Goal: Information Seeking & Learning: Learn about a topic

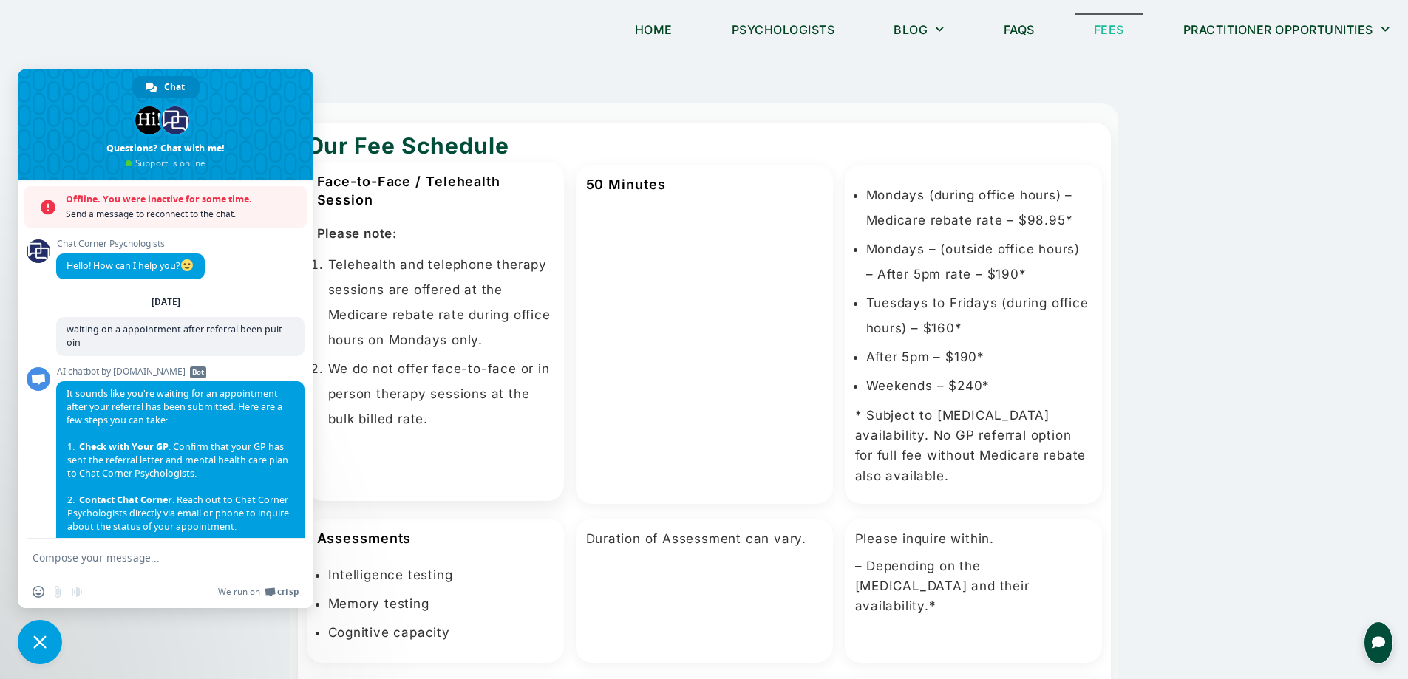
scroll to position [268, 0]
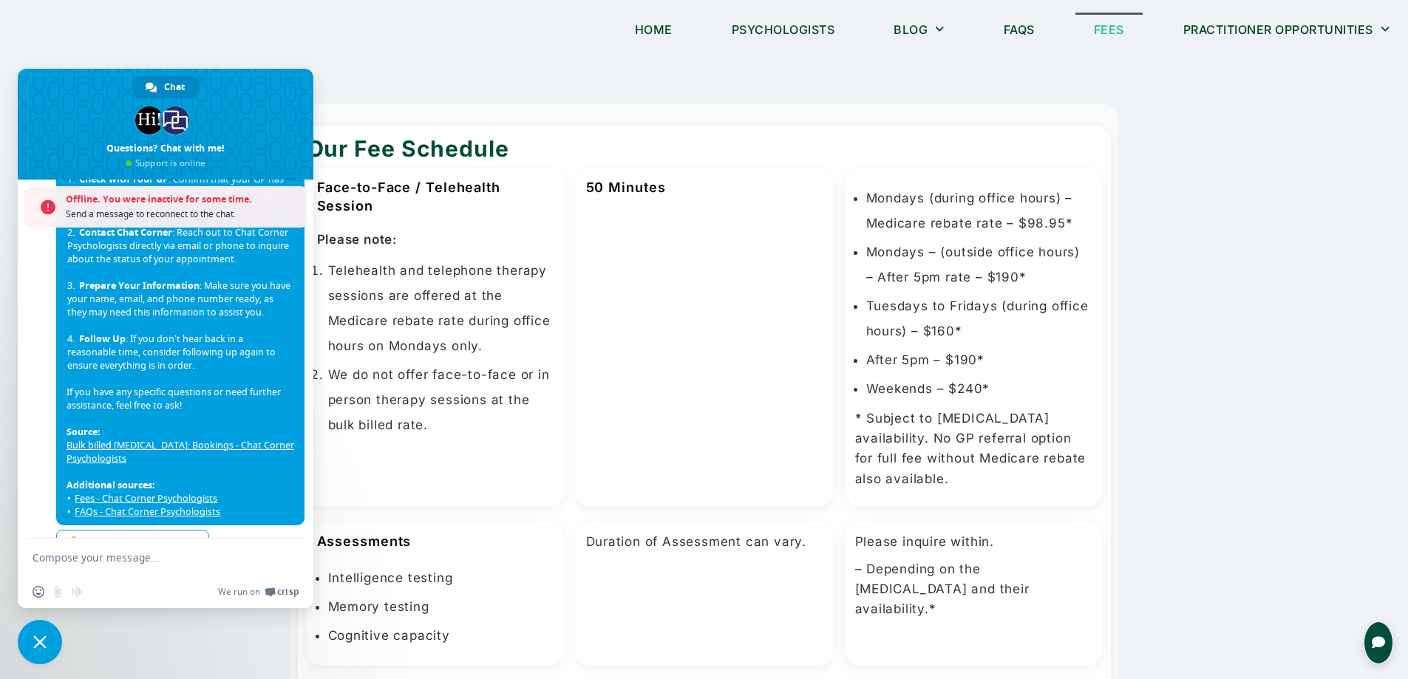
click at [33, 638] on span "Close chat" at bounding box center [40, 642] width 44 height 44
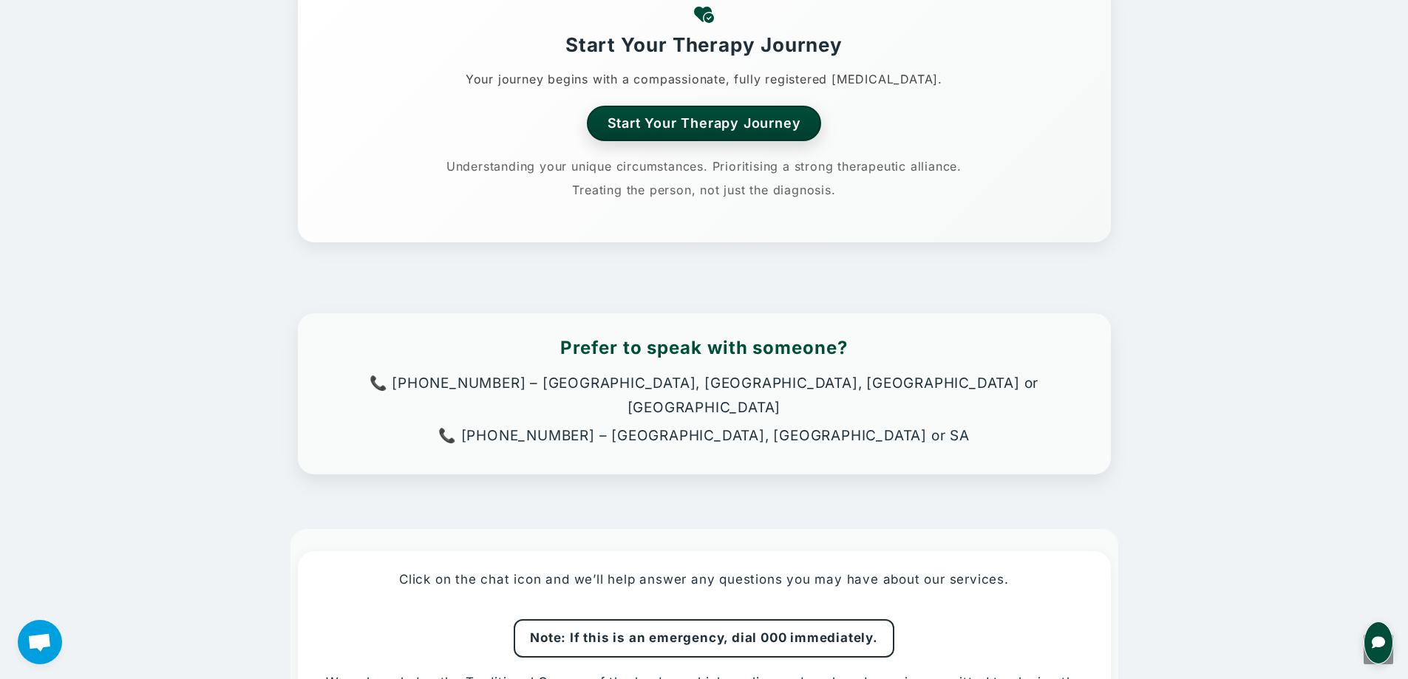
scroll to position [1405, 0]
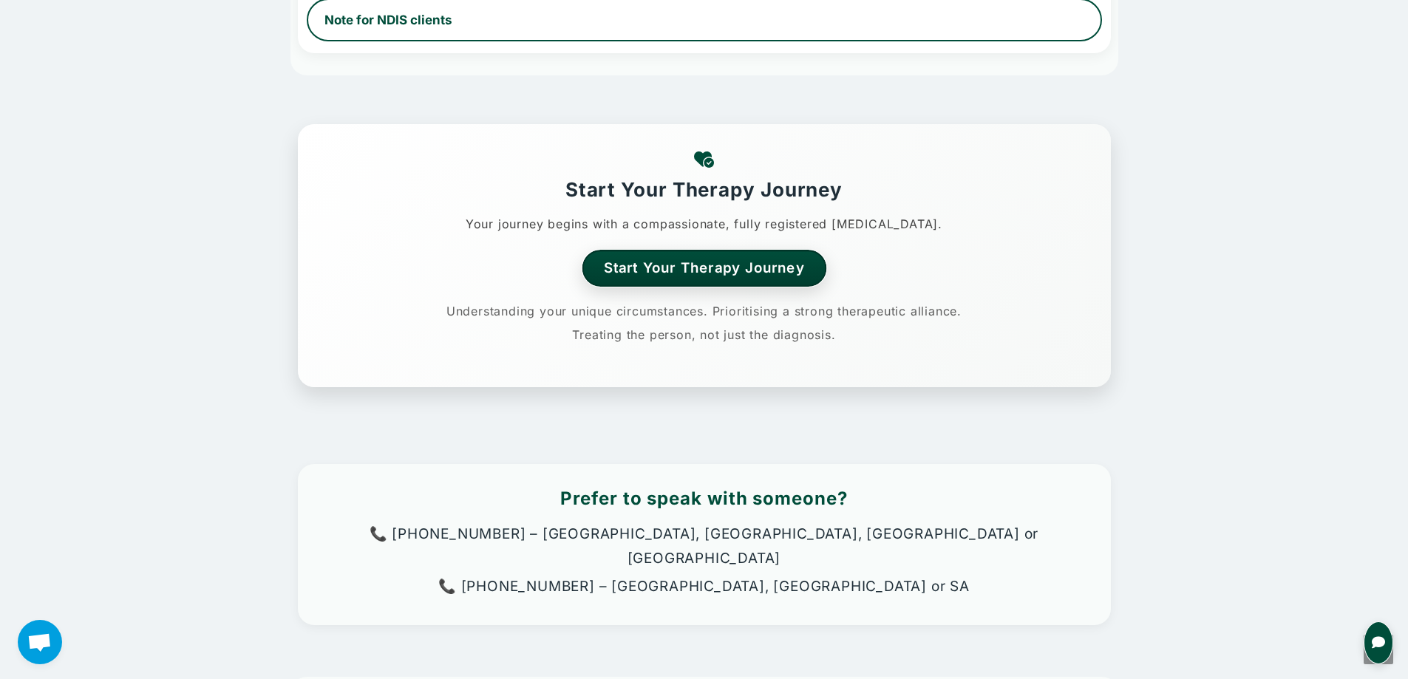
click at [738, 271] on link "Start Your Therapy Journey" at bounding box center [704, 268] width 245 height 36
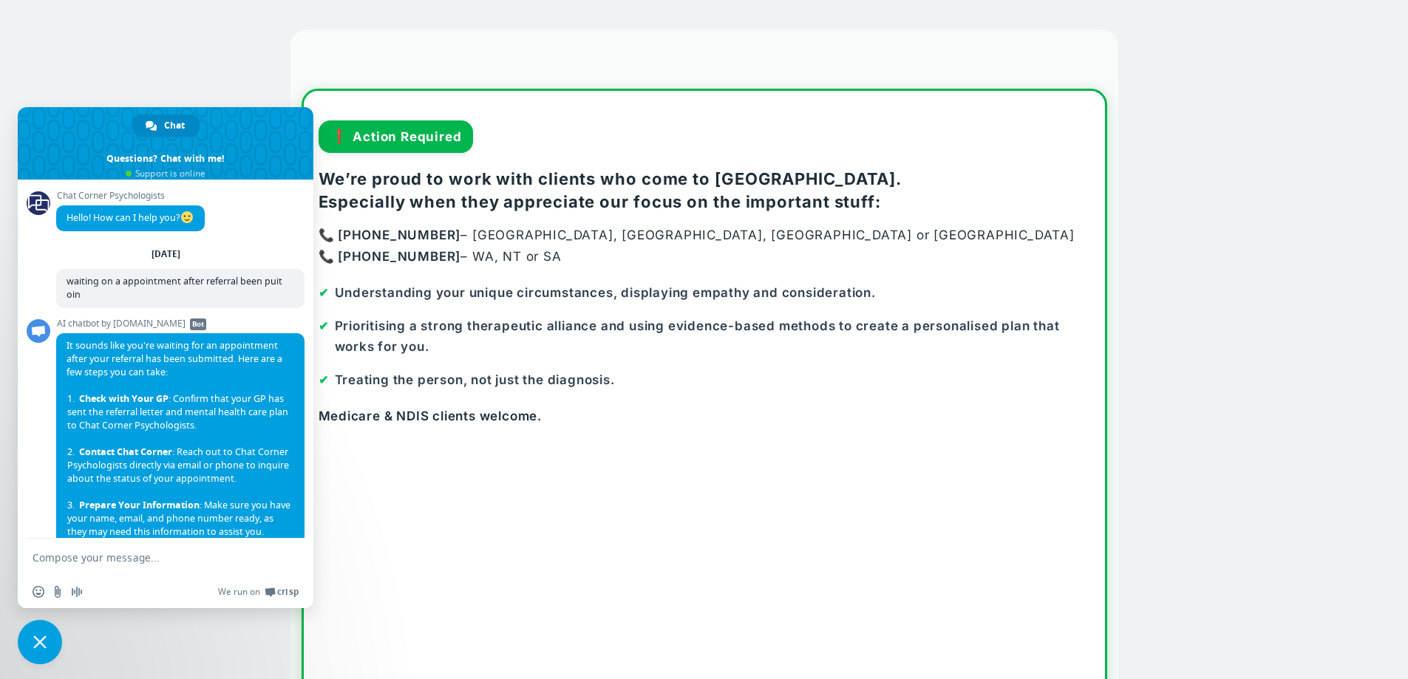
scroll to position [268, 0]
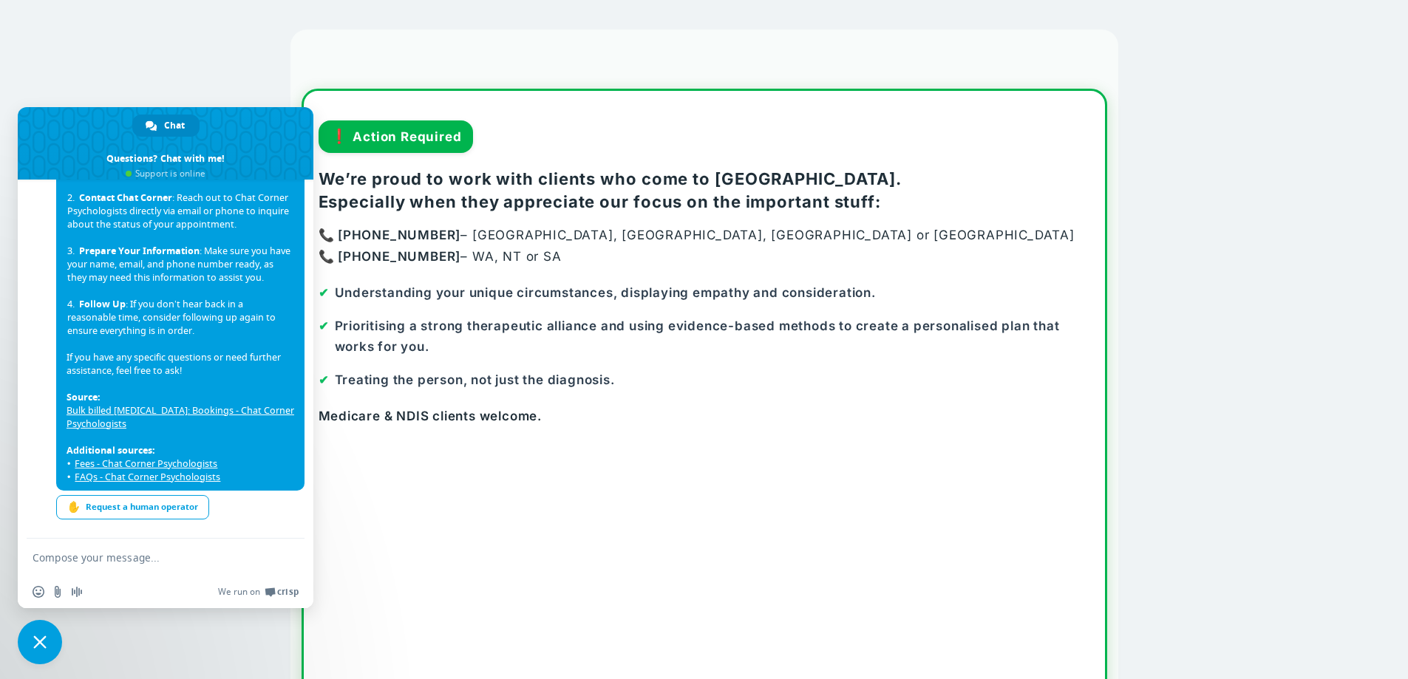
click at [47, 629] on span "Close chat" at bounding box center [40, 642] width 44 height 44
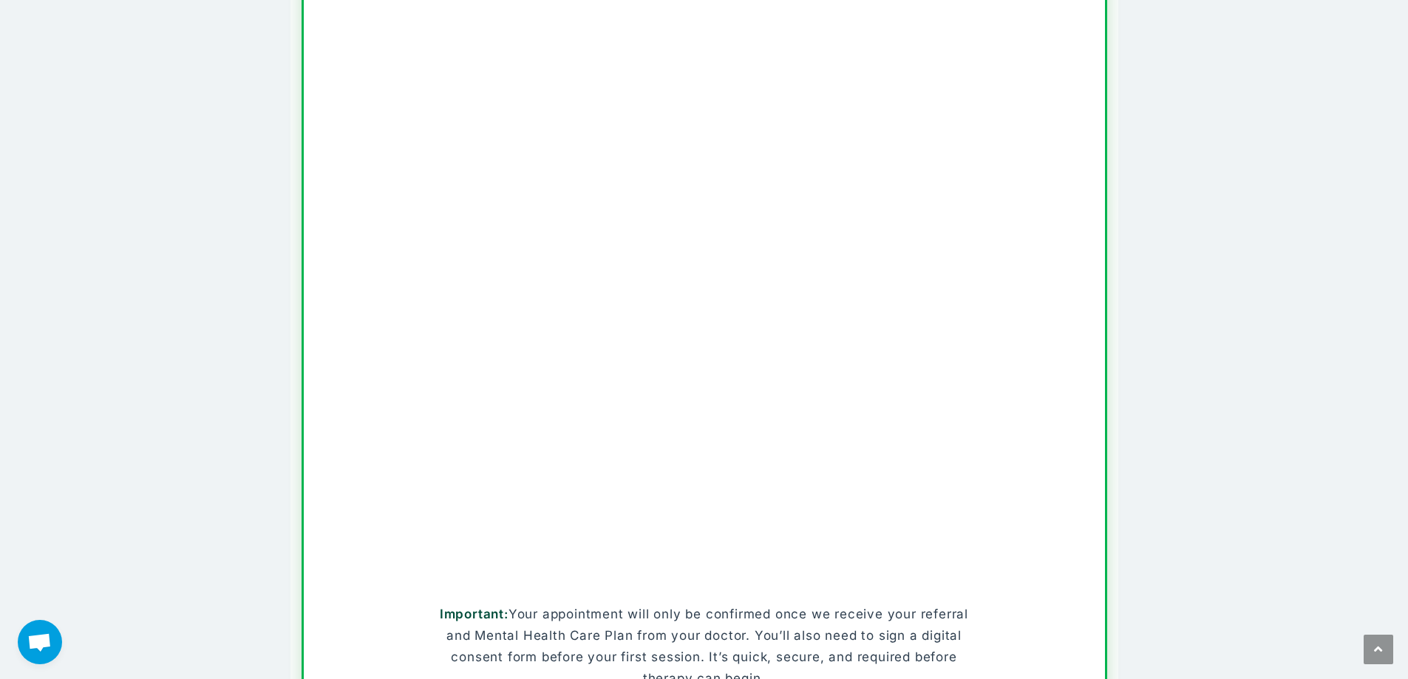
scroll to position [222, 0]
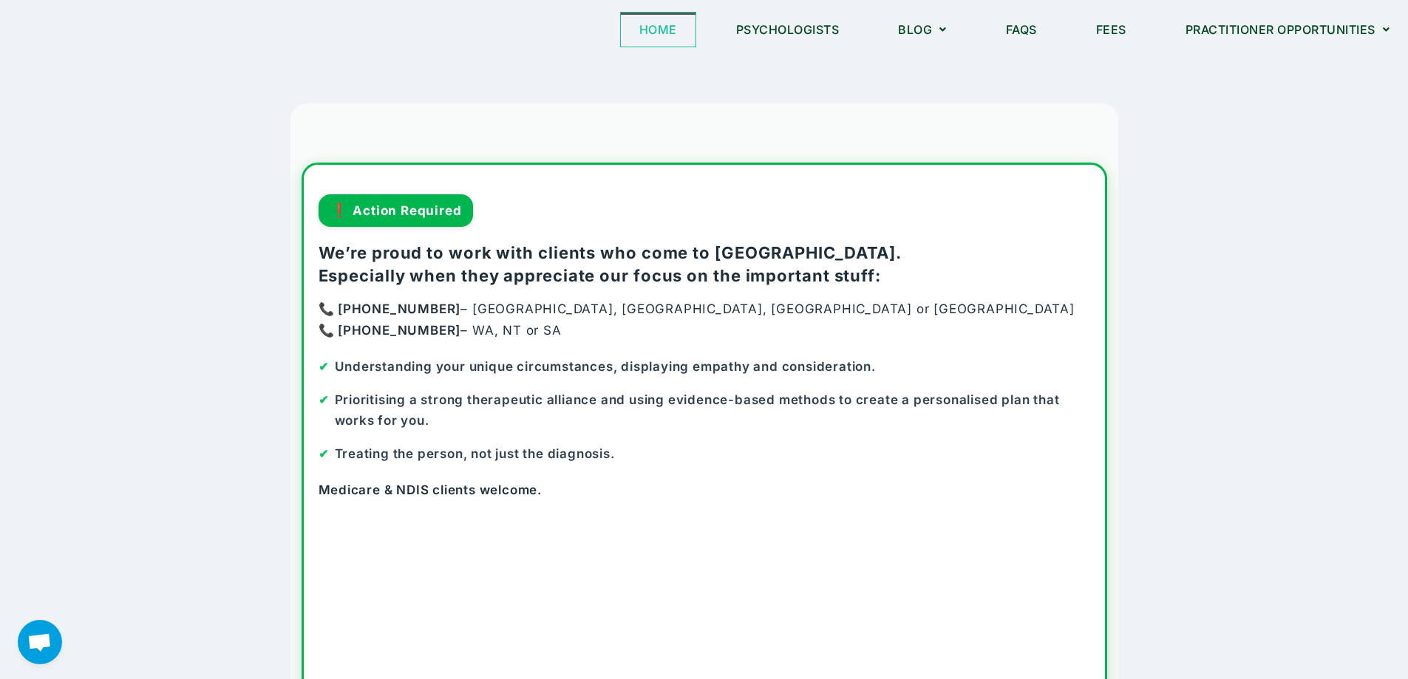
click at [654, 31] on link "Home" at bounding box center [658, 30] width 75 height 34
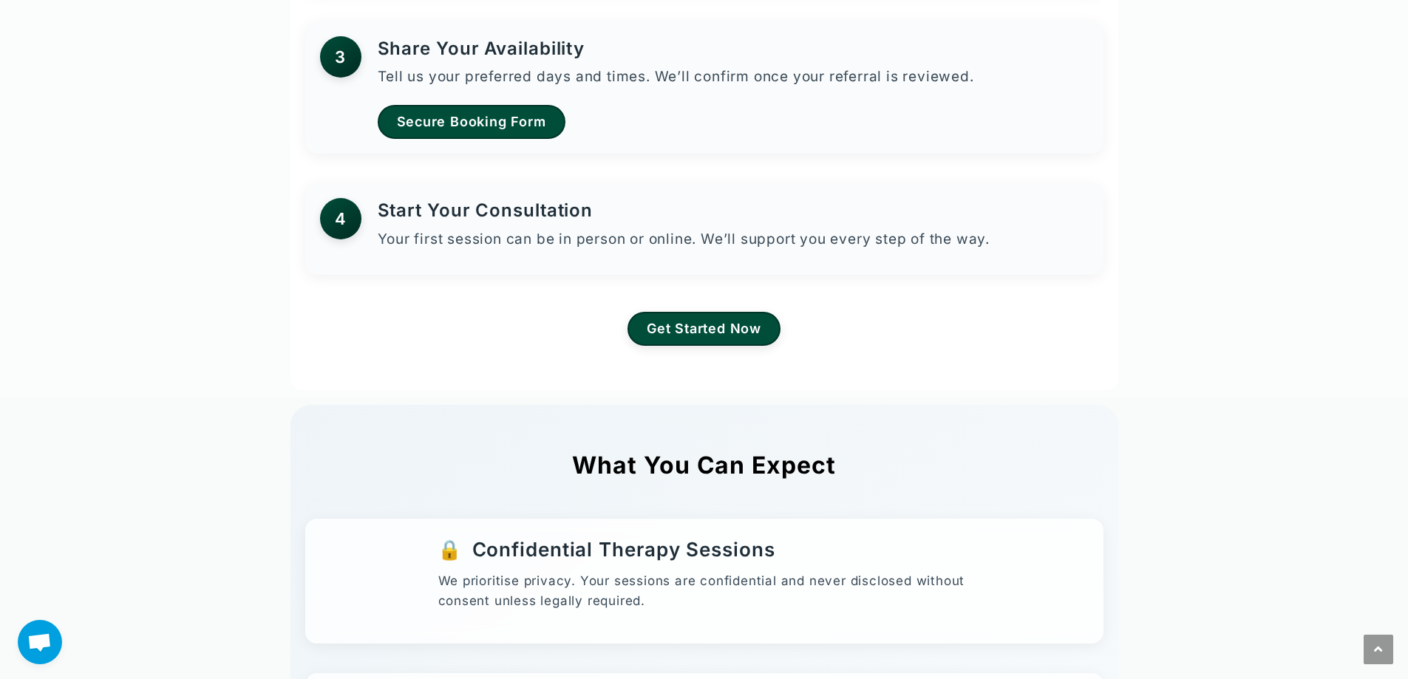
scroll to position [1479, 0]
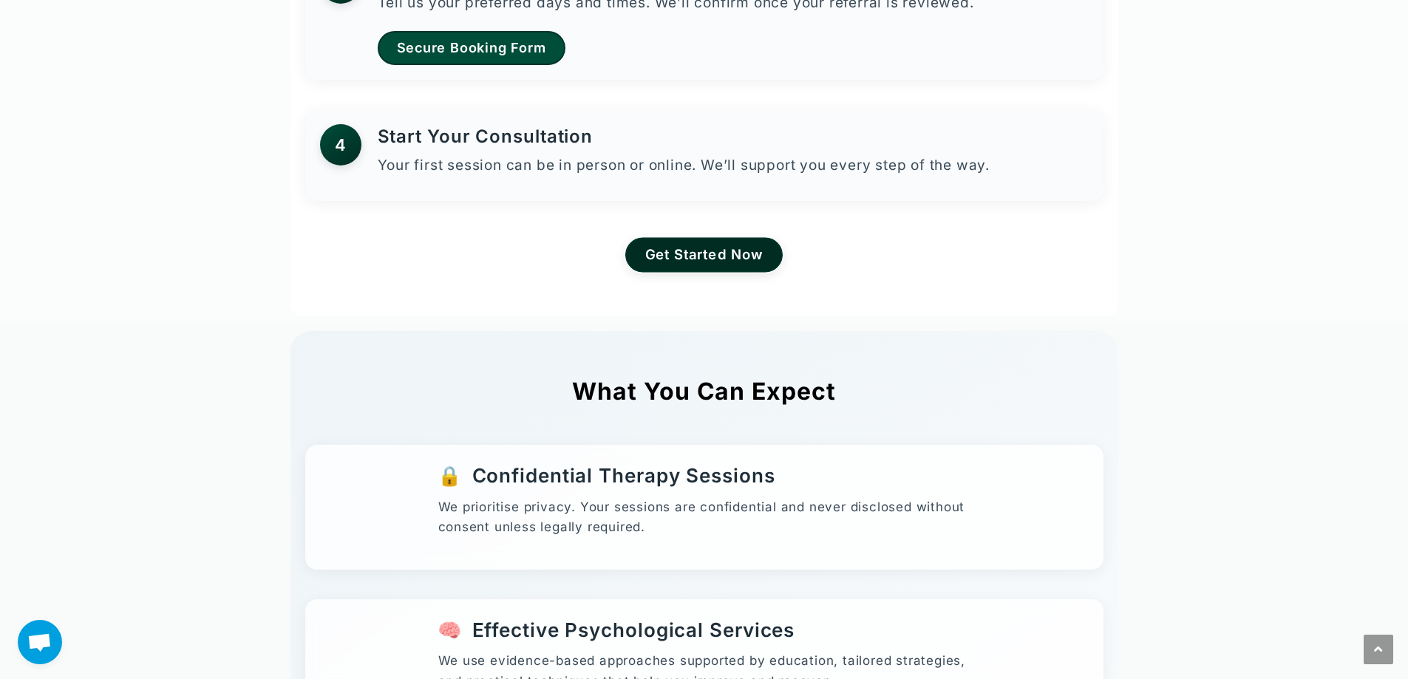
click at [719, 257] on link "Get Started Now" at bounding box center [703, 254] width 157 height 35
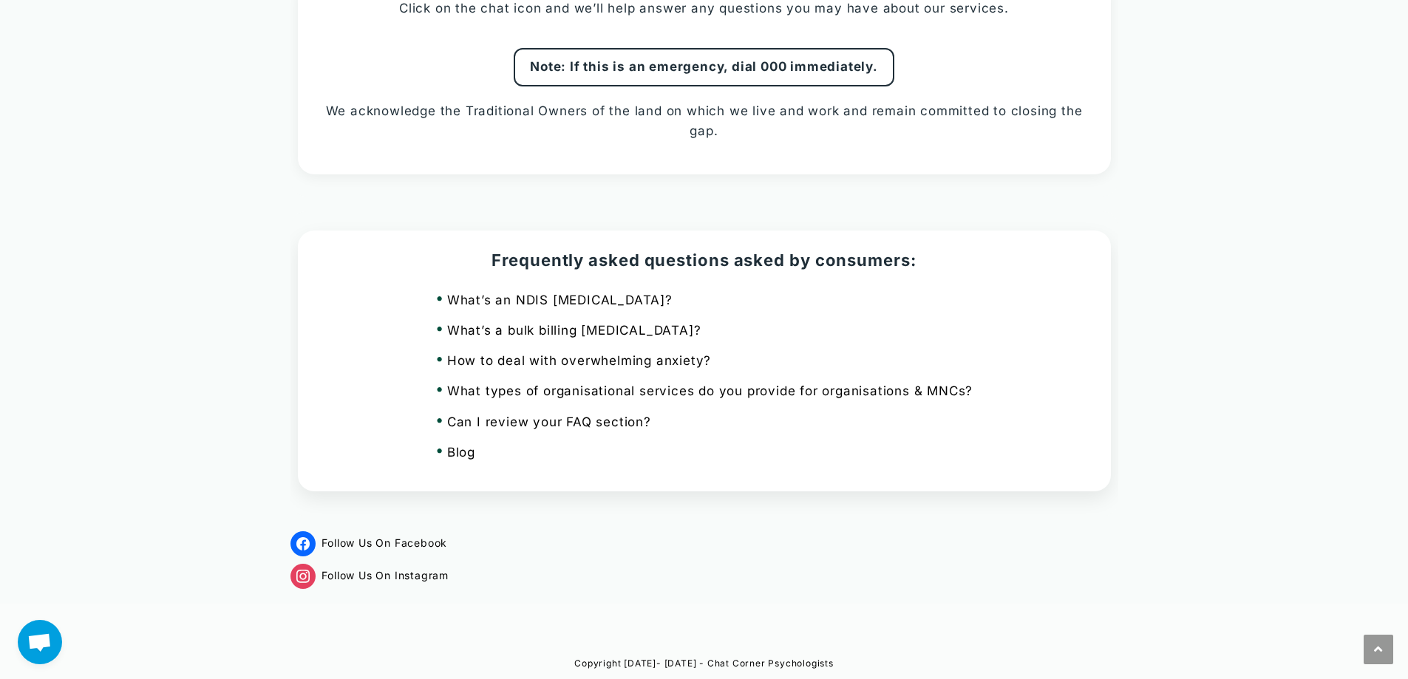
scroll to position [3501, 0]
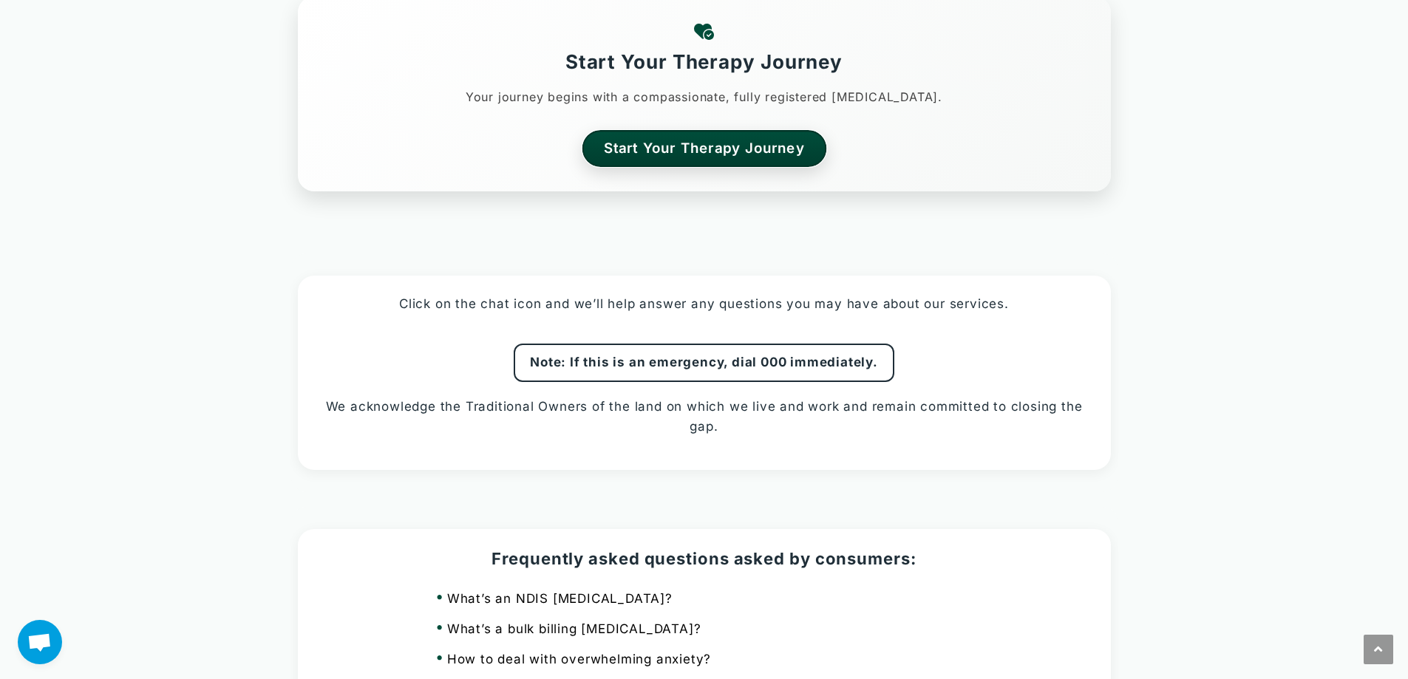
click at [719, 164] on link "Start Your Therapy Journey" at bounding box center [704, 148] width 245 height 36
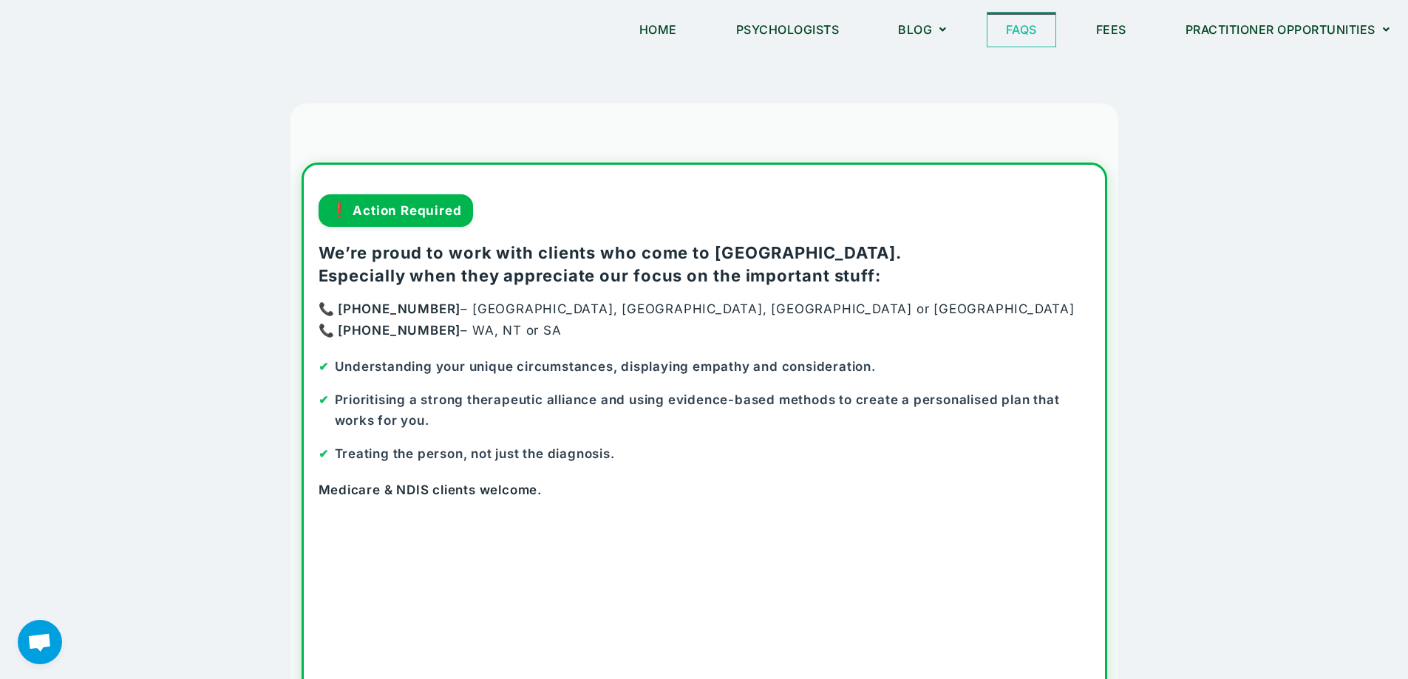
click at [1017, 27] on link "FAQs" at bounding box center [1022, 30] width 68 height 34
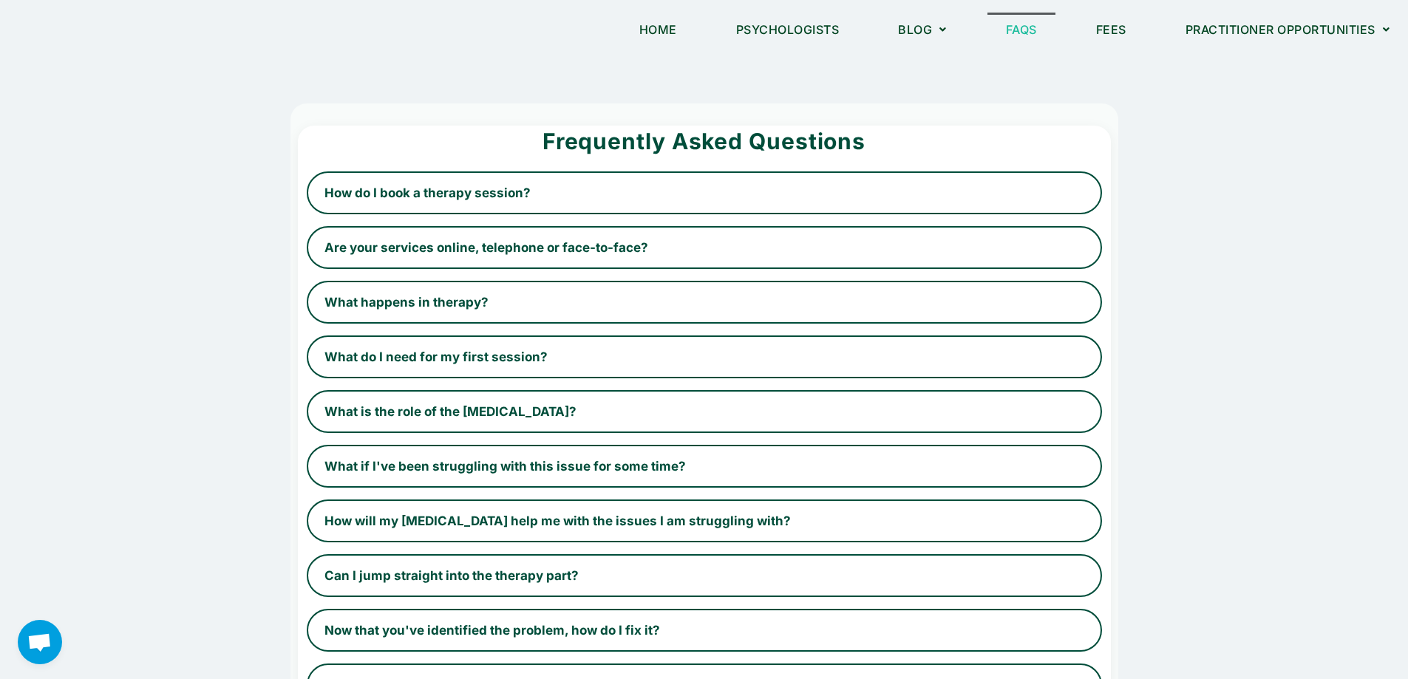
scroll to position [518, 0]
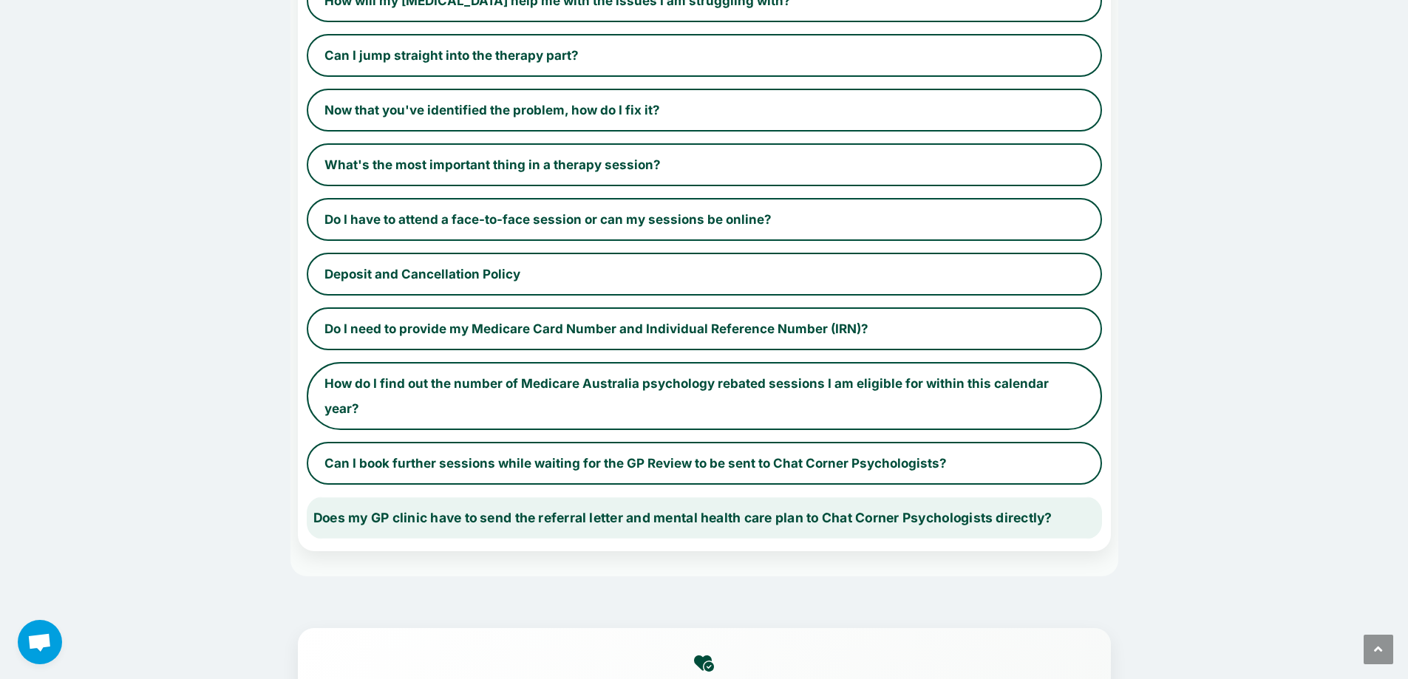
click at [779, 496] on button "Does my GP clinic have to send the referral letter and mental health care plan …" at bounding box center [703, 518] width 819 height 44
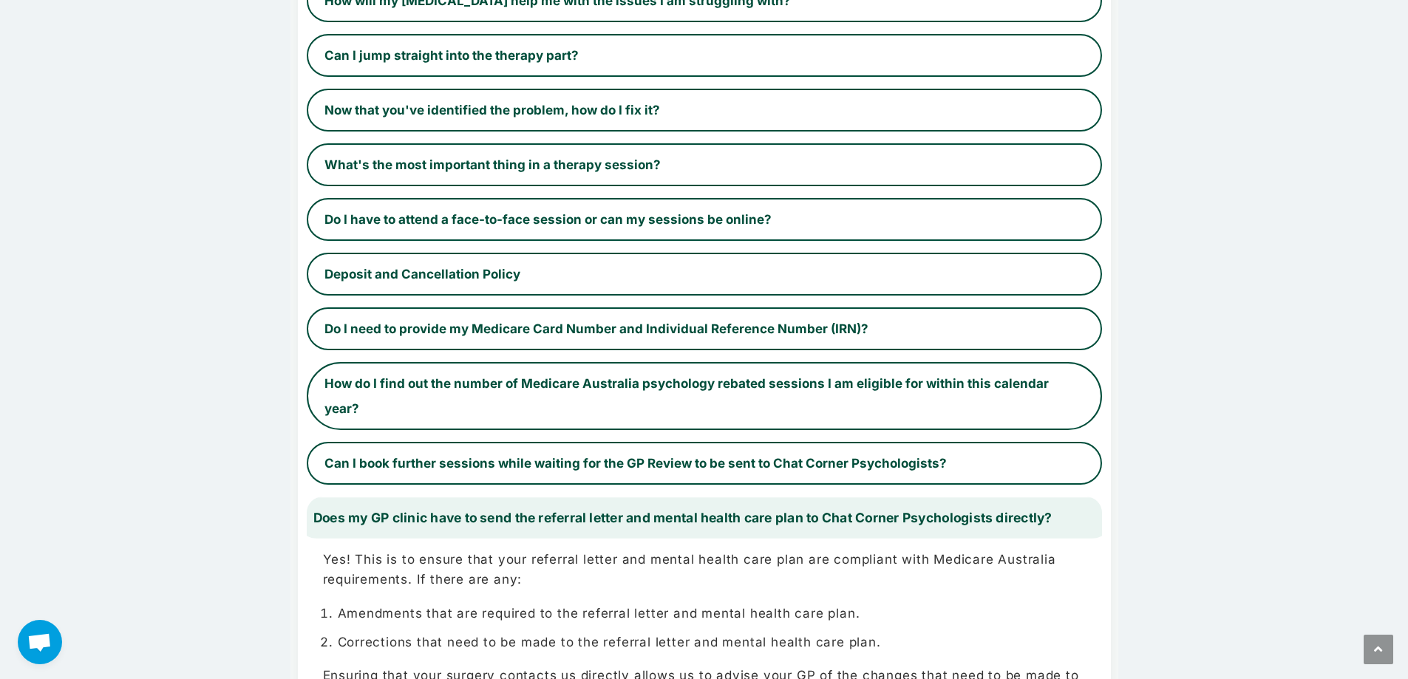
scroll to position [0, 0]
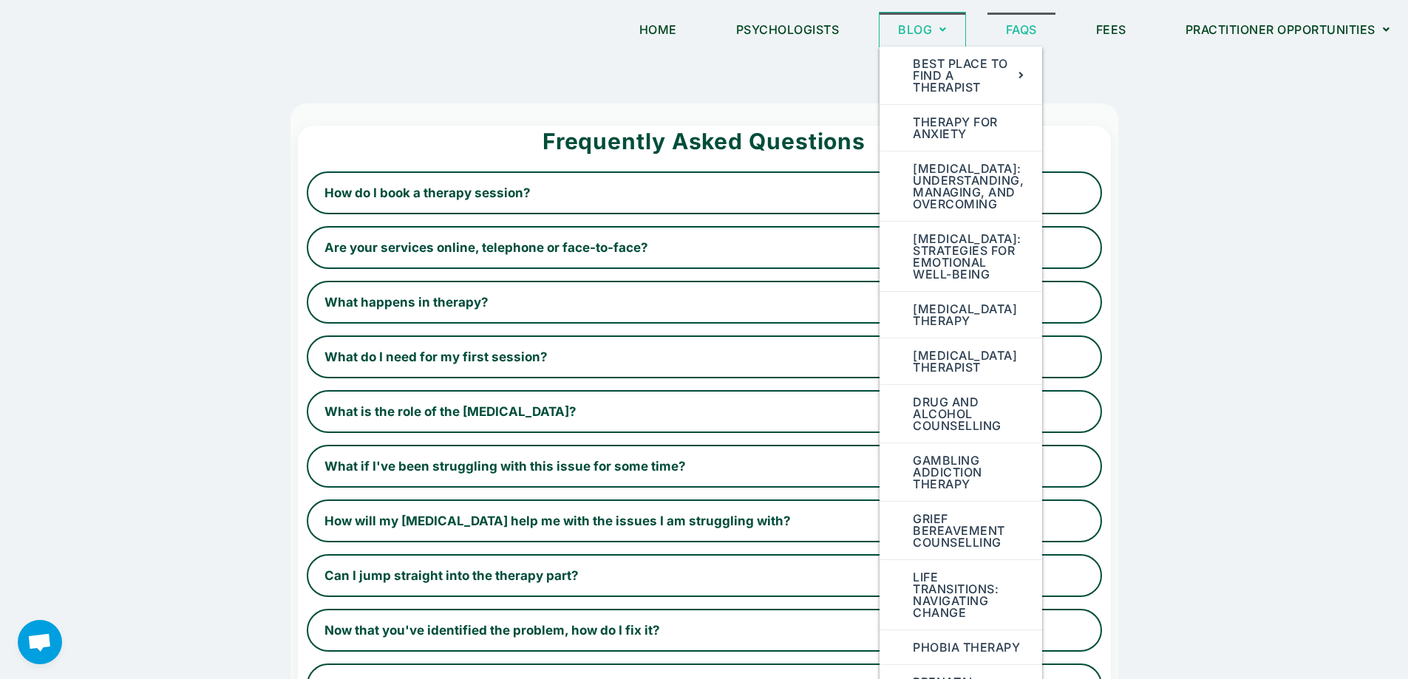
click at [940, 34] on icon at bounding box center [943, 29] width 7 height 10
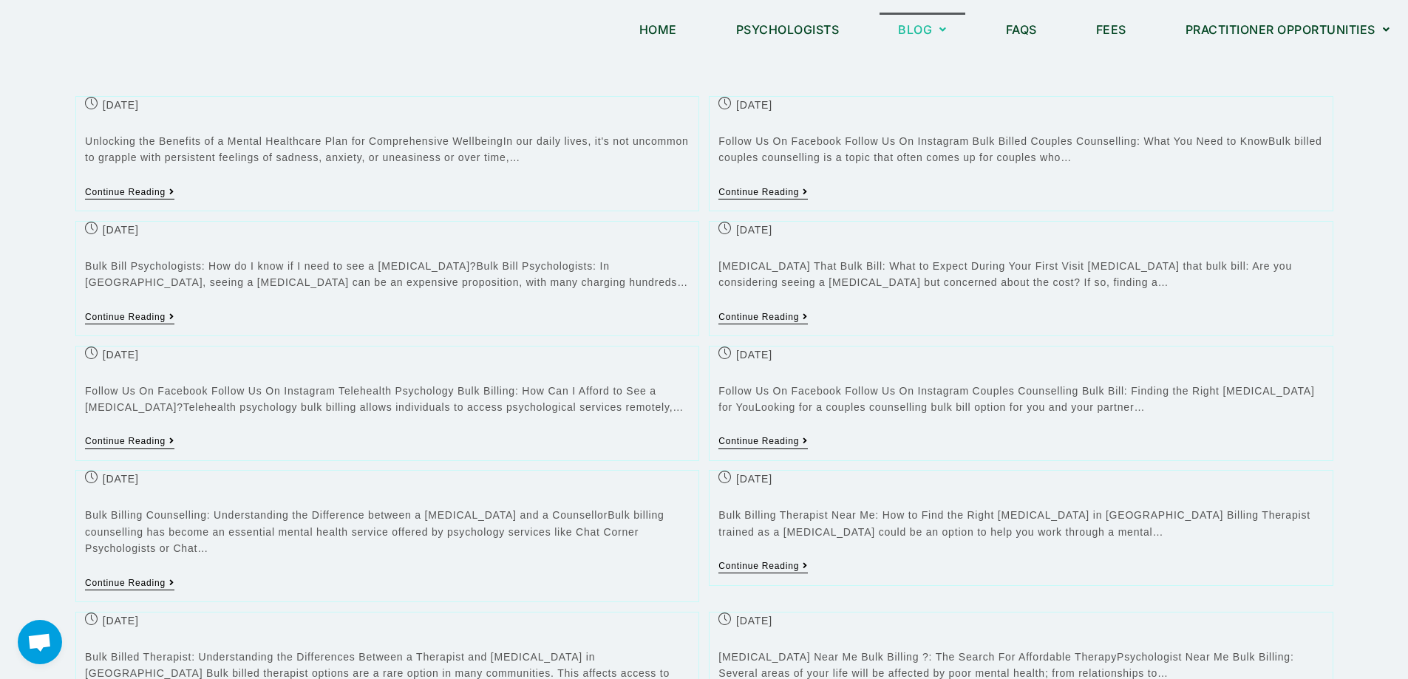
scroll to position [268, 0]
click at [820, 35] on link "Psychologists" at bounding box center [788, 30] width 140 height 34
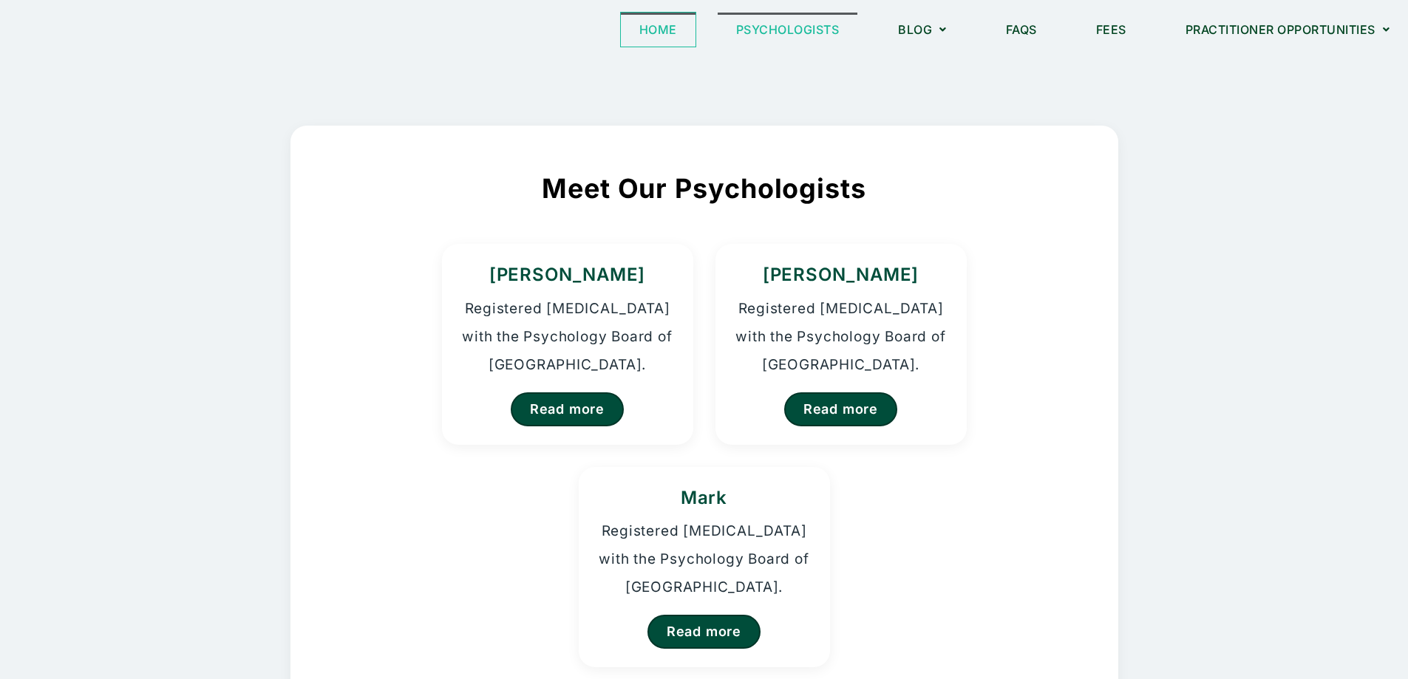
click at [665, 24] on link "Home" at bounding box center [658, 30] width 75 height 34
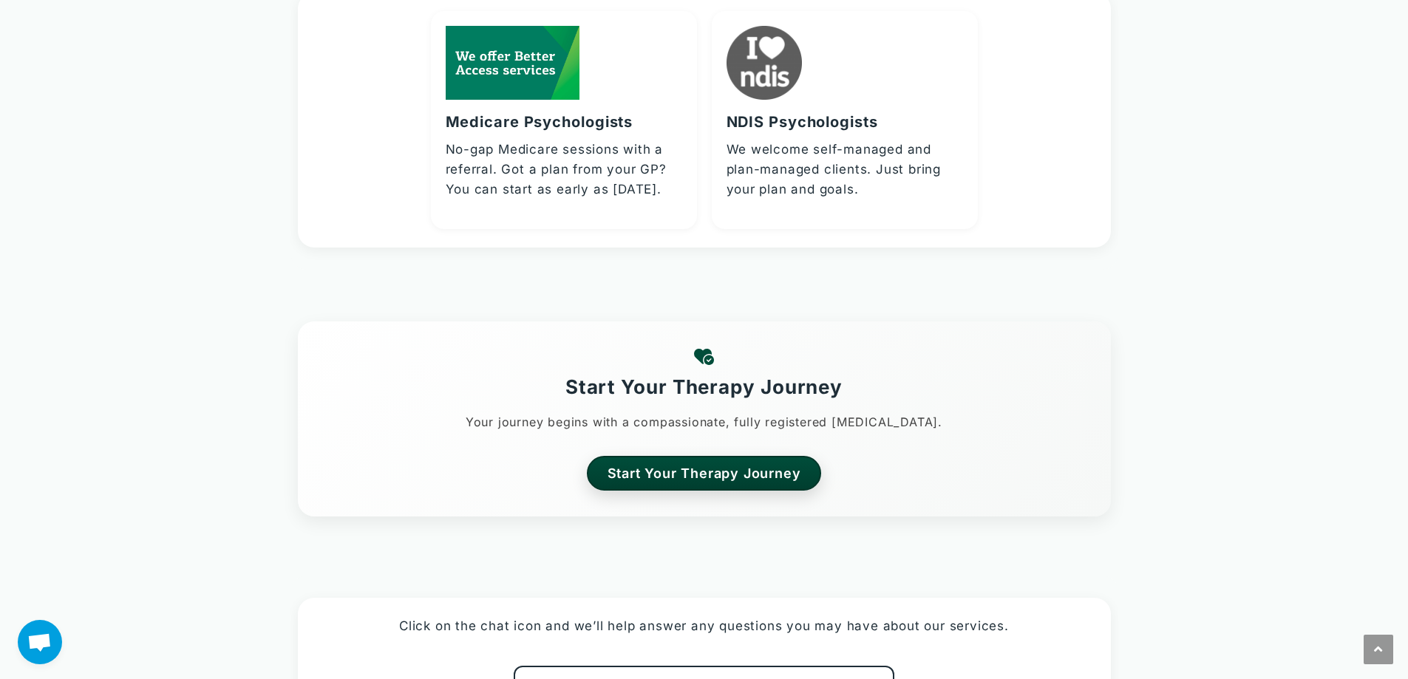
scroll to position [3797, 0]
